Goal: Information Seeking & Learning: Learn about a topic

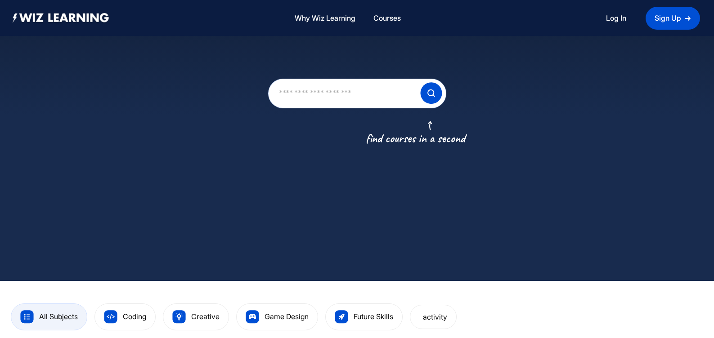
click at [315, 97] on input "text" at bounding box center [344, 94] width 132 height 26
click at [431, 92] on img at bounding box center [431, 93] width 22 height 22
click at [341, 97] on input "******" at bounding box center [344, 94] width 132 height 26
click at [433, 96] on img at bounding box center [431, 93] width 22 height 22
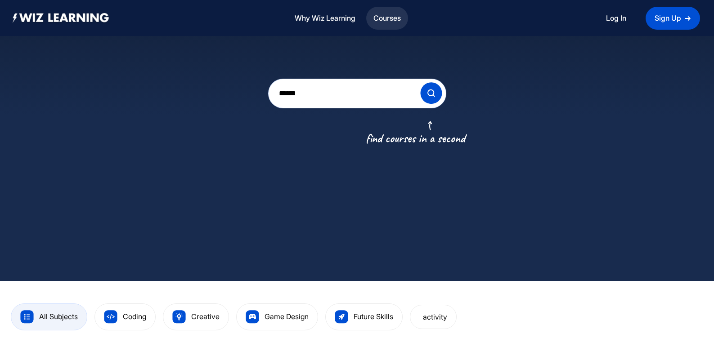
click at [388, 18] on link "Courses" at bounding box center [387, 18] width 35 height 19
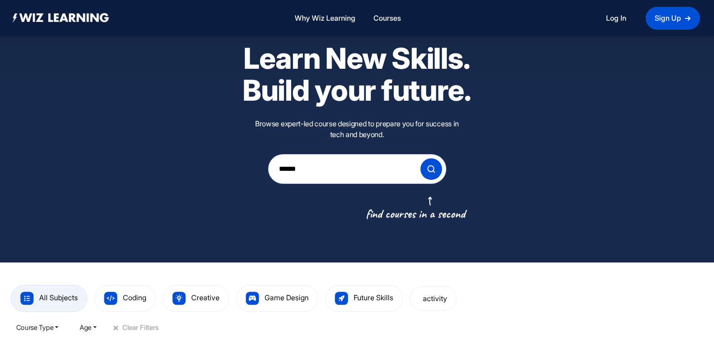
scroll to position [45, 0]
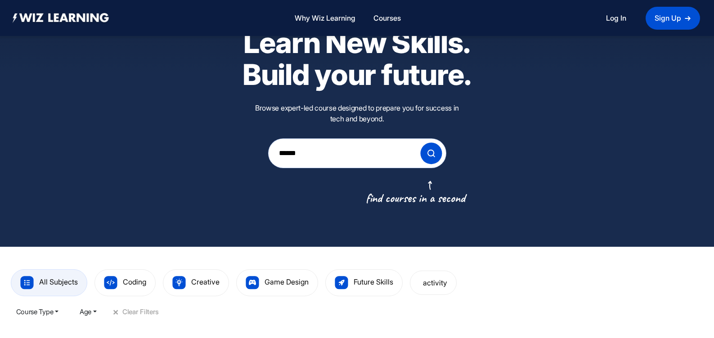
click at [403, 199] on img at bounding box center [417, 192] width 100 height 23
click at [431, 155] on img at bounding box center [431, 154] width 22 height 22
drag, startPoint x: 307, startPoint y: 150, endPoint x: 262, endPoint y: 155, distance: 45.2
click at [262, 155] on div "Learn New Skills. Build your future. Browse expert-led course designed to prepa…" at bounding box center [357, 98] width 315 height 142
type input "****"
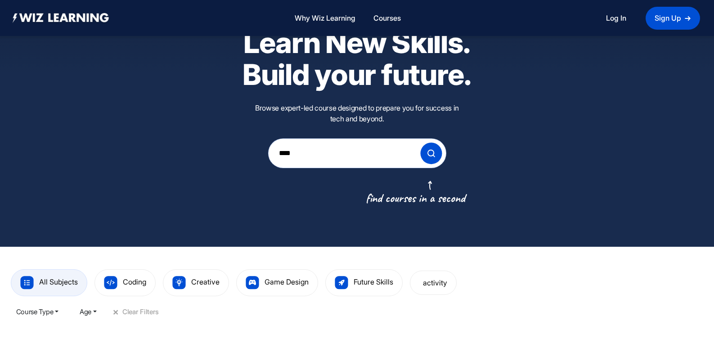
click at [431, 151] on img at bounding box center [431, 154] width 22 height 22
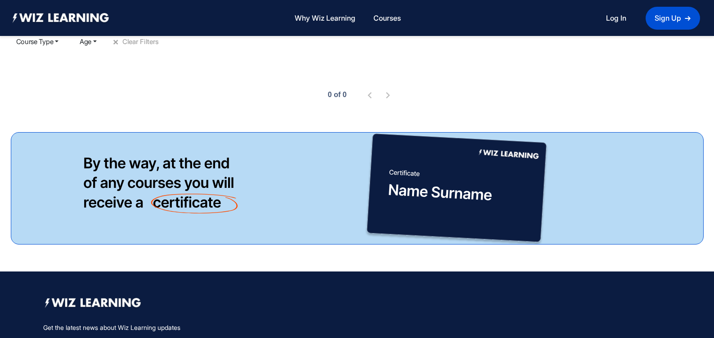
scroll to position [242, 0]
